Goal: Information Seeking & Learning: Check status

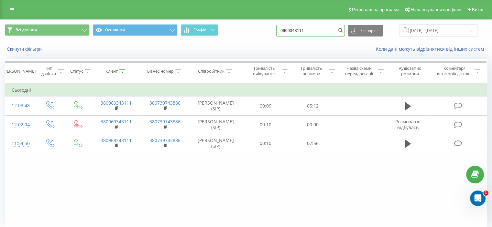
drag, startPoint x: 325, startPoint y: 29, endPoint x: 270, endPoint y: 32, distance: 54.7
click at [270, 32] on div "Всі дзвінки Основний Графік 0969343111 Експорт .csv .xls .xlsx [DATE] - [DATE]" at bounding box center [246, 30] width 482 height 13
paste input "[PHONE_NUMBER]"
click at [295, 30] on input "[PHONE_NUMBER]" at bounding box center [310, 31] width 69 height 12
click at [300, 31] on input "095) 383 68 69" at bounding box center [310, 31] width 69 height 12
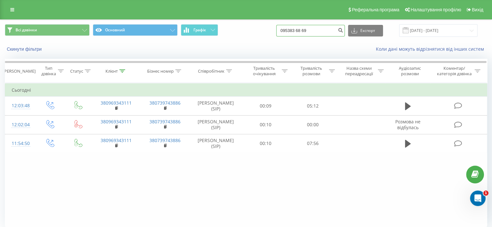
click at [305, 30] on input "095383 68 69" at bounding box center [310, 31] width 69 height 12
click at [309, 30] on input "09538368 69" at bounding box center [310, 31] width 69 height 12
type input "0953836869"
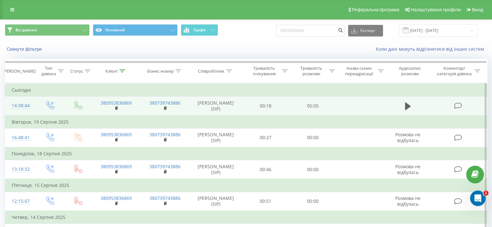
click at [457, 104] on icon at bounding box center [458, 106] width 8 height 7
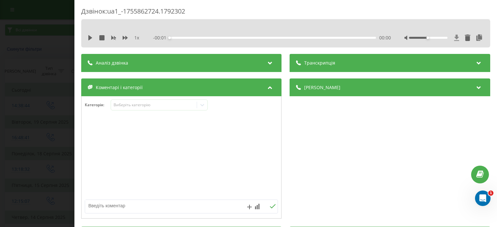
click at [454, 37] on icon at bounding box center [456, 38] width 5 height 6
